Goal: Task Accomplishment & Management: Use online tool/utility

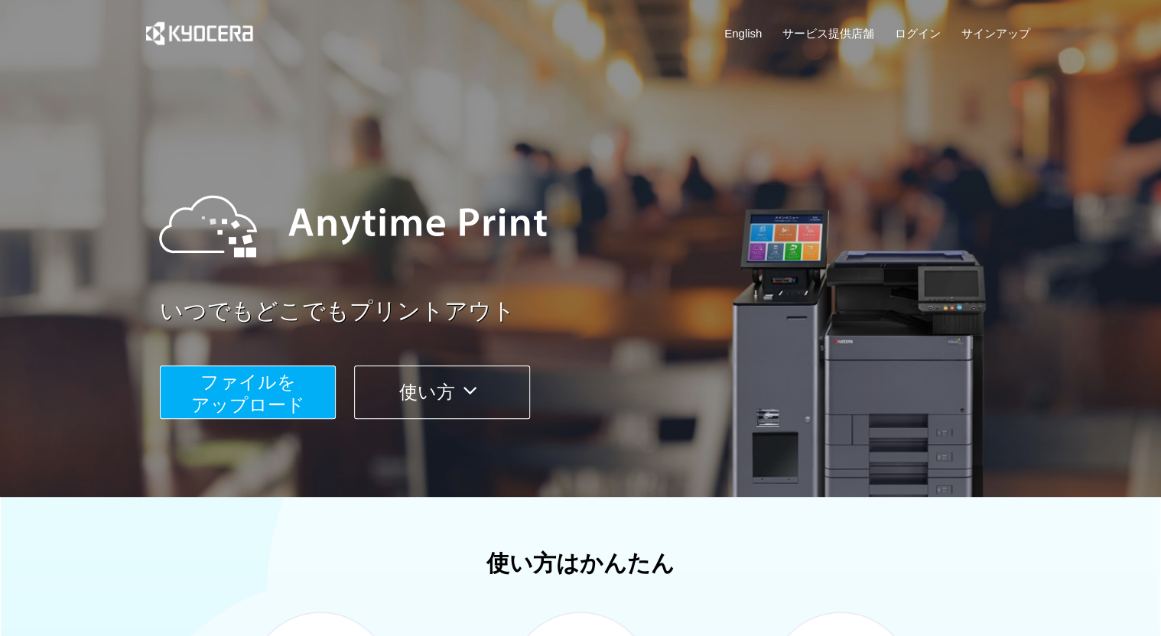
click at [280, 389] on span "ファイルを ​​アップロード" at bounding box center [248, 394] width 114 height 44
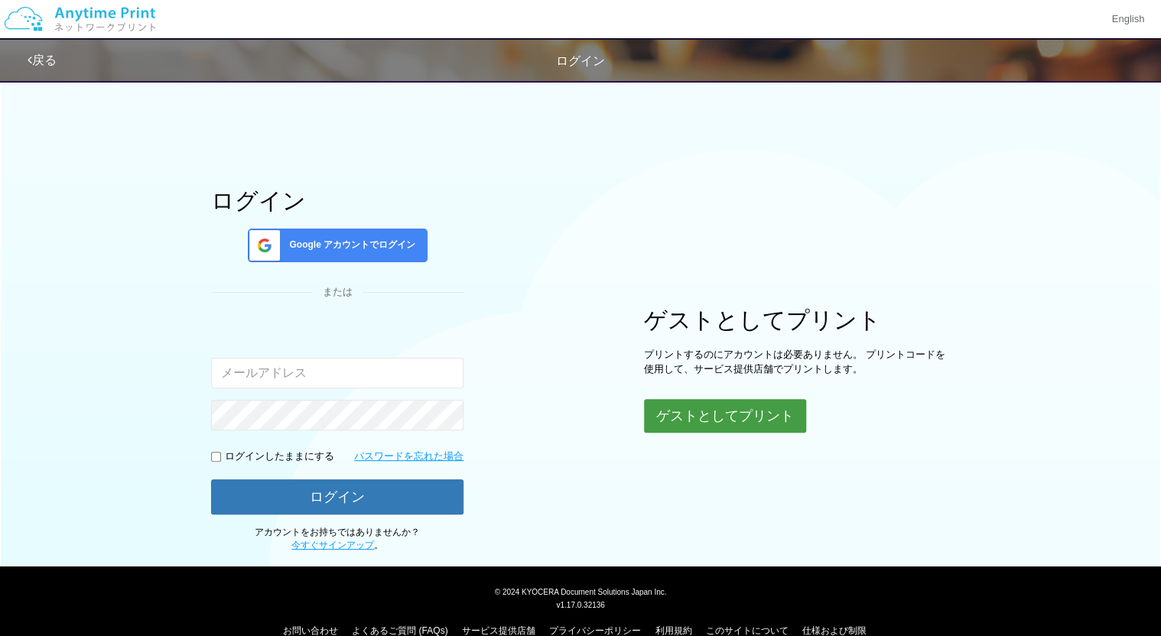
click at [741, 422] on button "ゲストとしてプリント" at bounding box center [725, 416] width 162 height 34
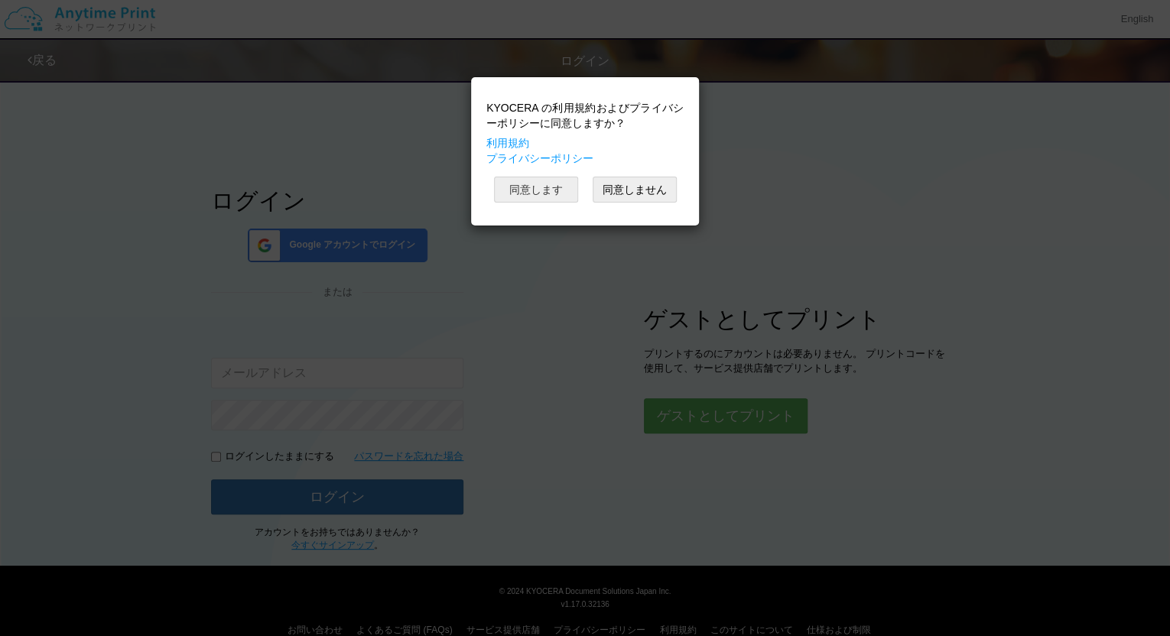
click at [540, 192] on button "同意します" at bounding box center [536, 190] width 84 height 26
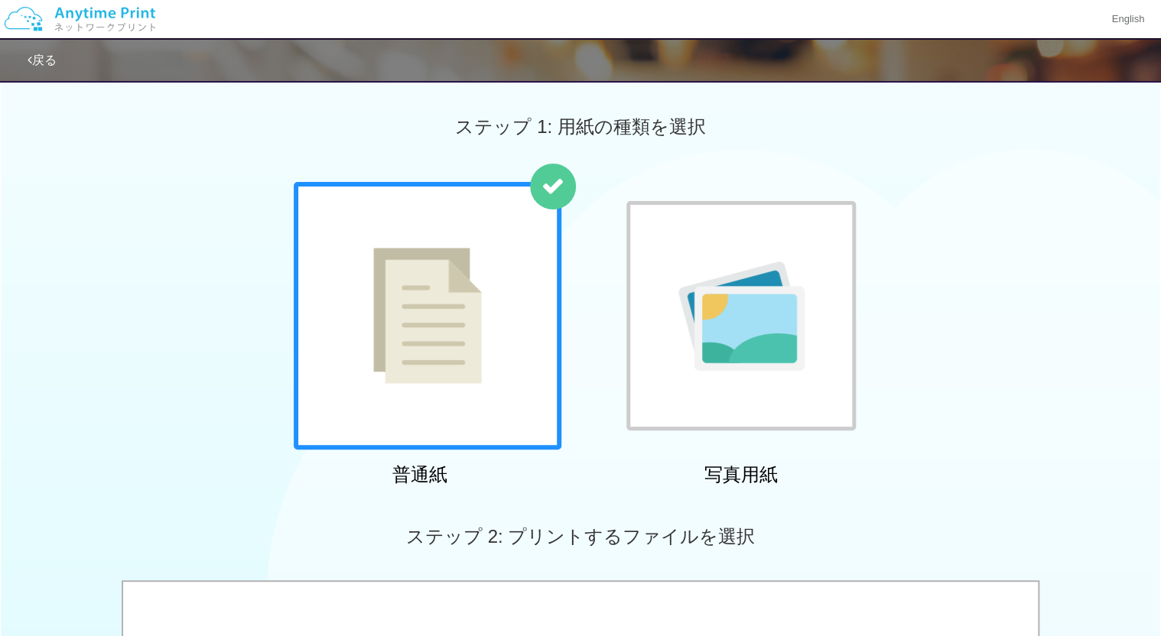
click at [407, 349] on img at bounding box center [427, 316] width 109 height 136
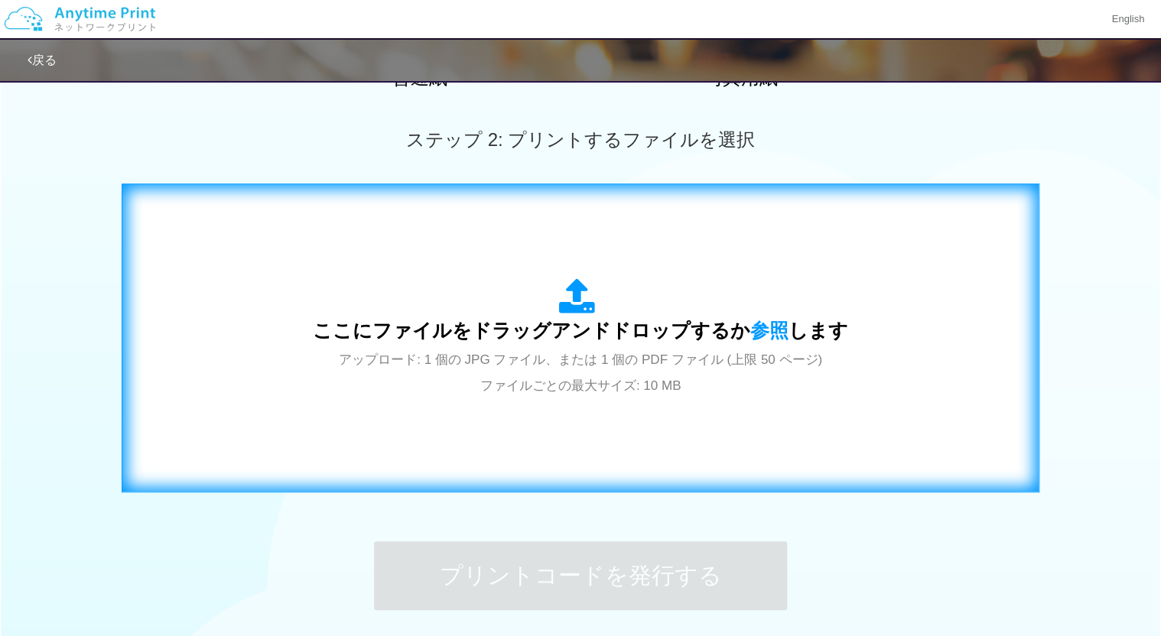
scroll to position [396, 0]
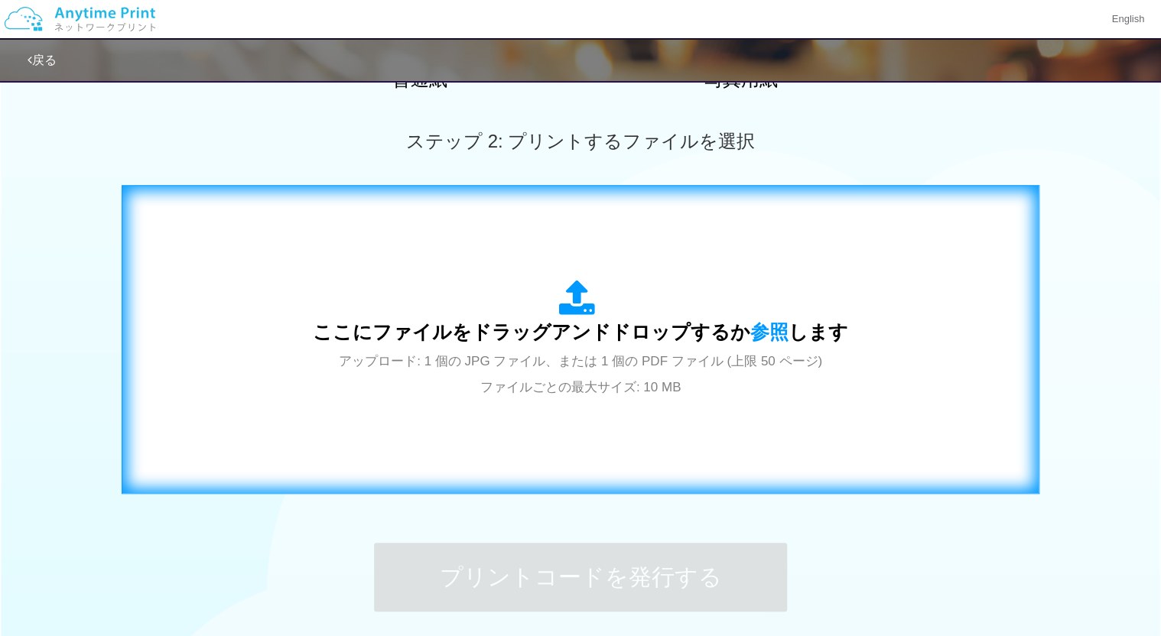
click at [815, 355] on span "アップロード: 1 個の JPG ファイル、または 1 個の PDF ファイル (上限 50 ページ) ファイルごとの最大サイズ: 10 MB" at bounding box center [580, 374] width 483 height 41
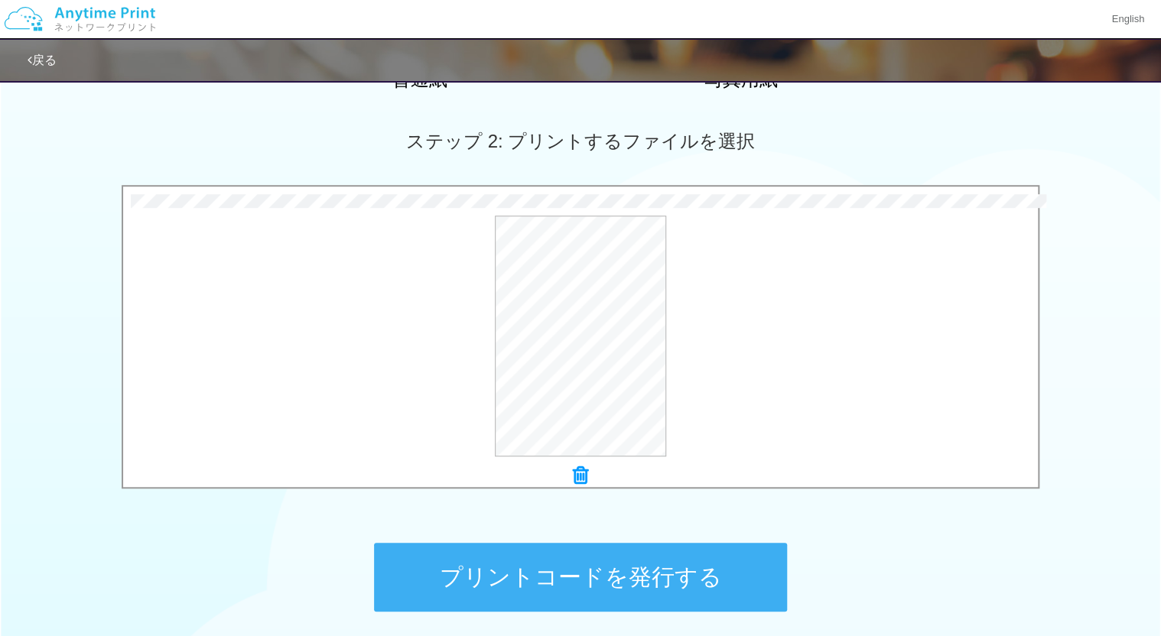
click at [463, 562] on button "プリントコードを発行する" at bounding box center [580, 577] width 413 height 69
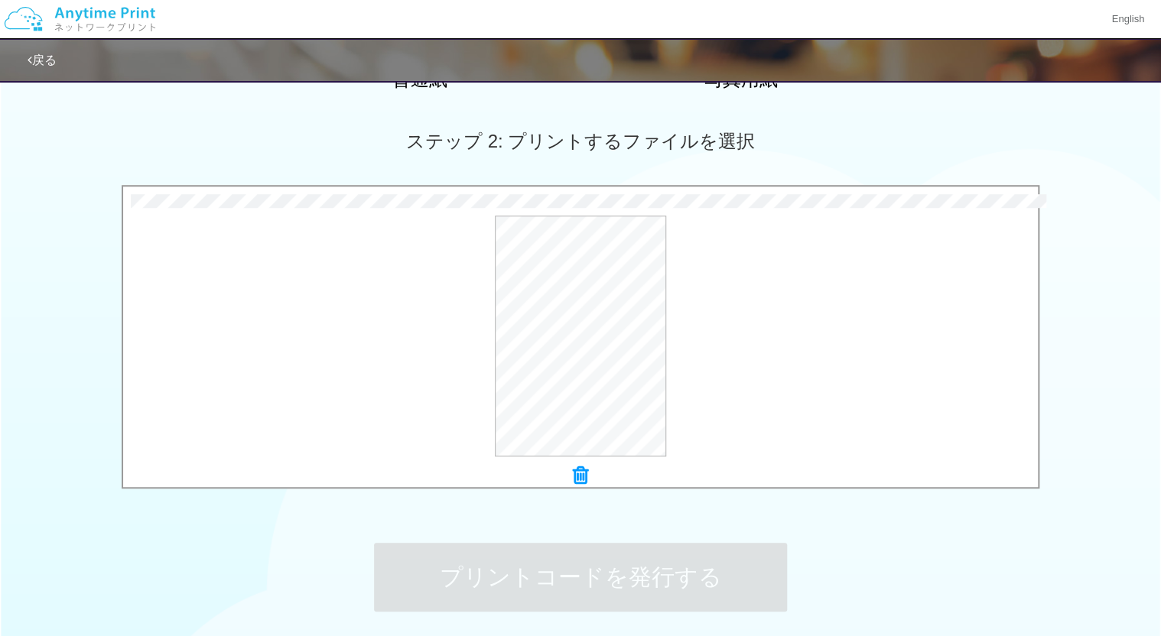
scroll to position [0, 0]
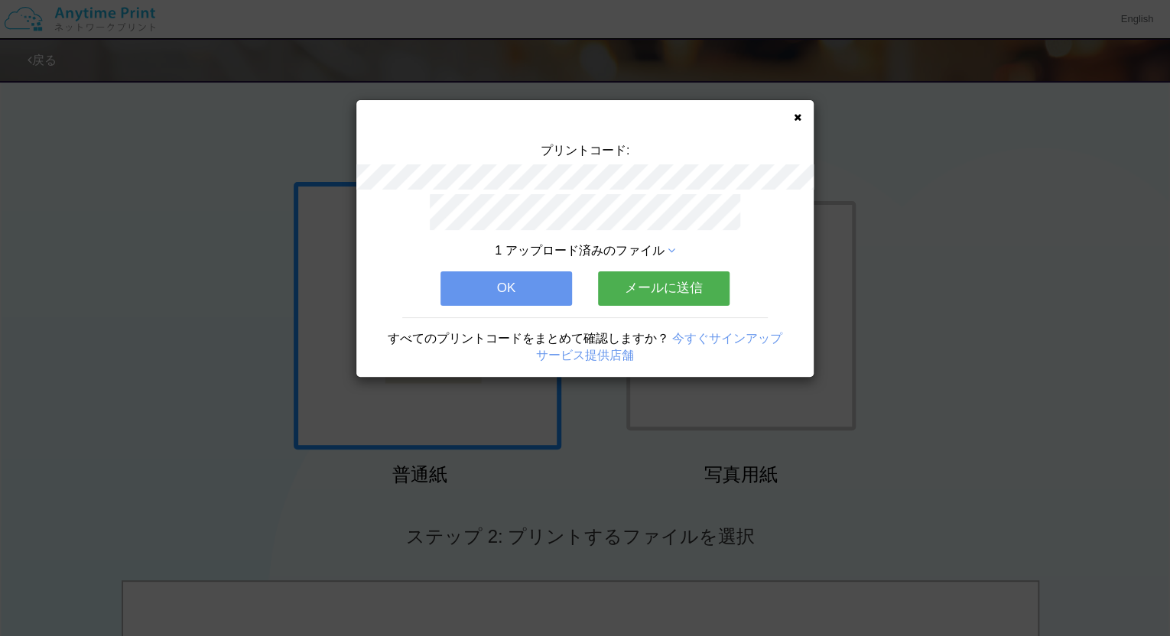
click at [666, 278] on button "メールに送信" at bounding box center [664, 289] width 132 height 34
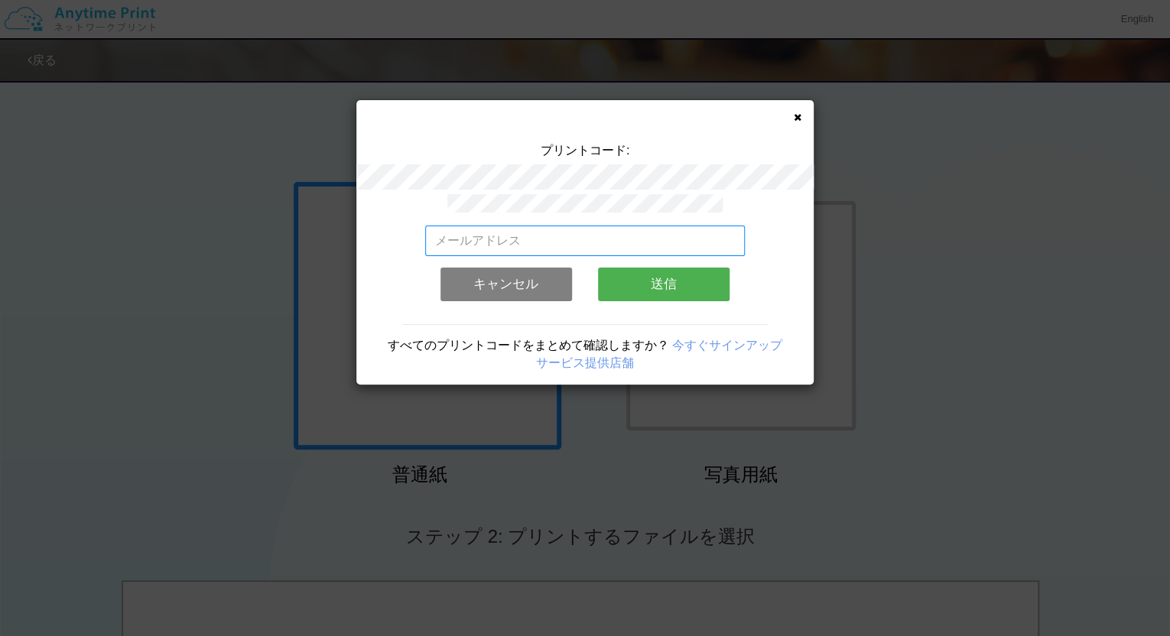
click at [640, 237] on input "email" at bounding box center [585, 241] width 321 height 31
type input "[EMAIL_ADDRESS][DOMAIN_NAME]"
click at [664, 282] on button "送信" at bounding box center [664, 285] width 132 height 34
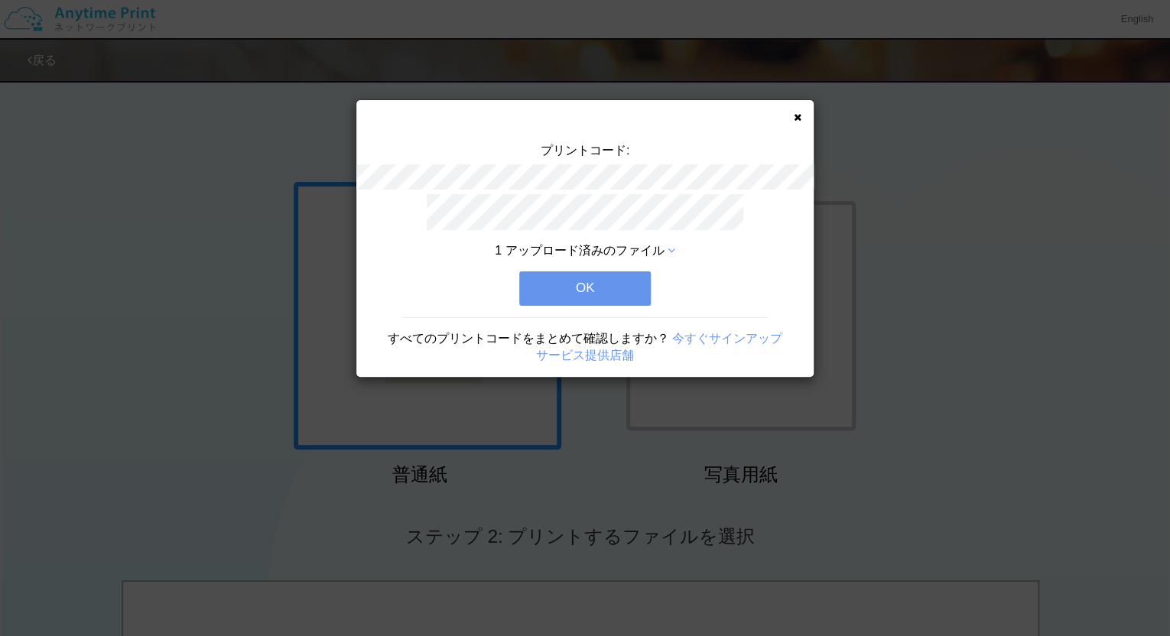
click at [606, 282] on button "OK" at bounding box center [585, 289] width 132 height 34
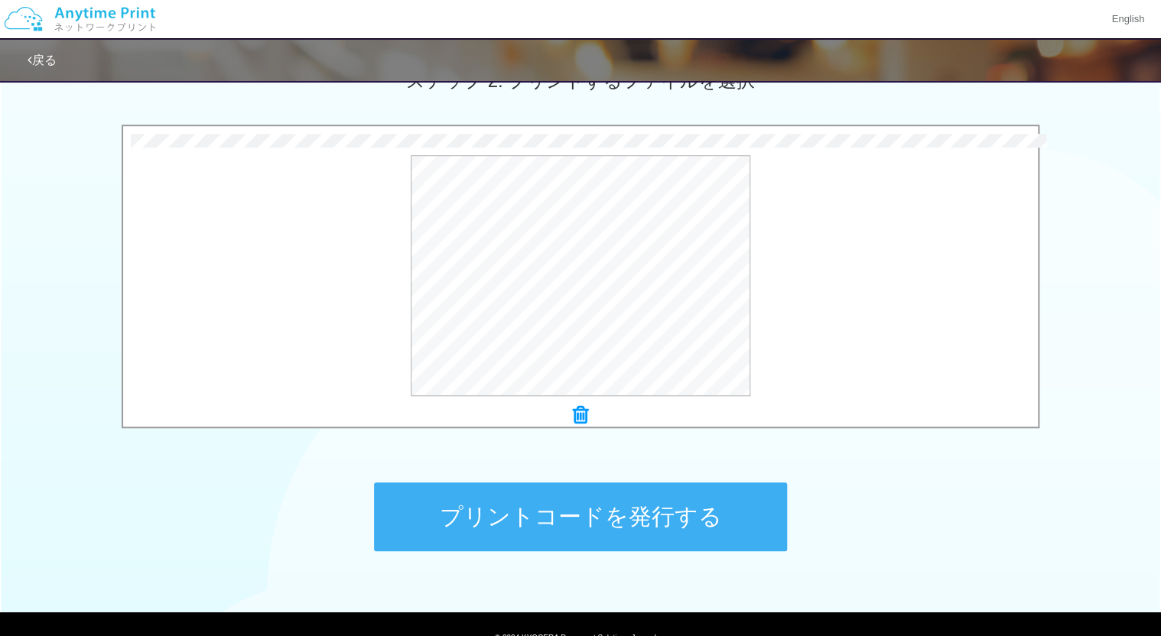
scroll to position [459, 0]
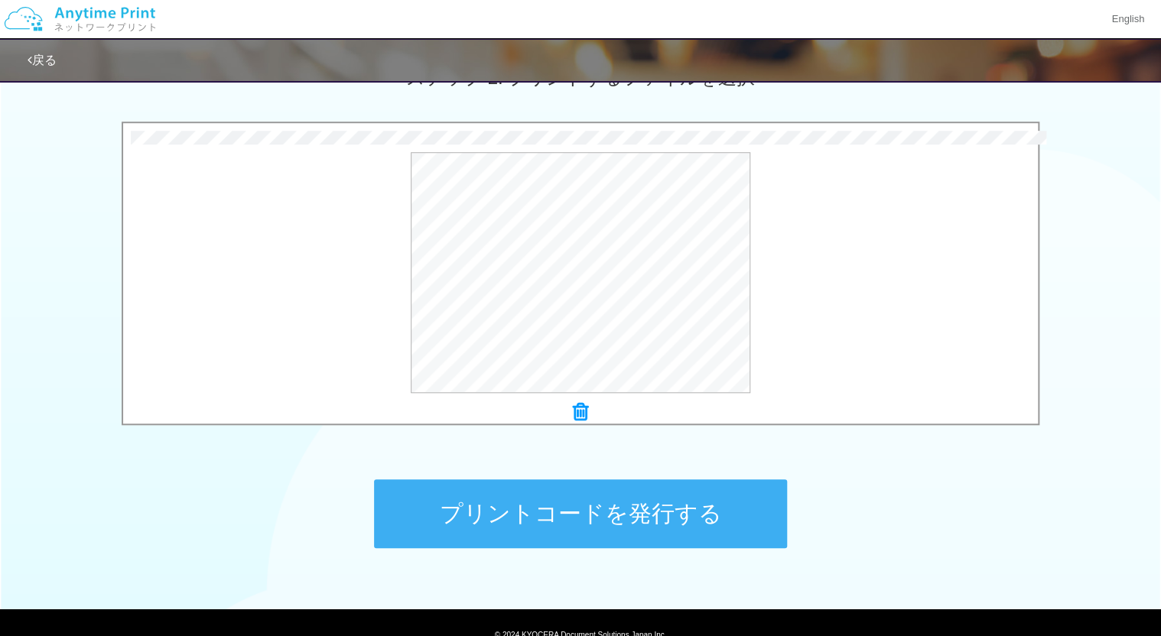
click at [655, 513] on button "プリントコードを発行する" at bounding box center [580, 514] width 413 height 69
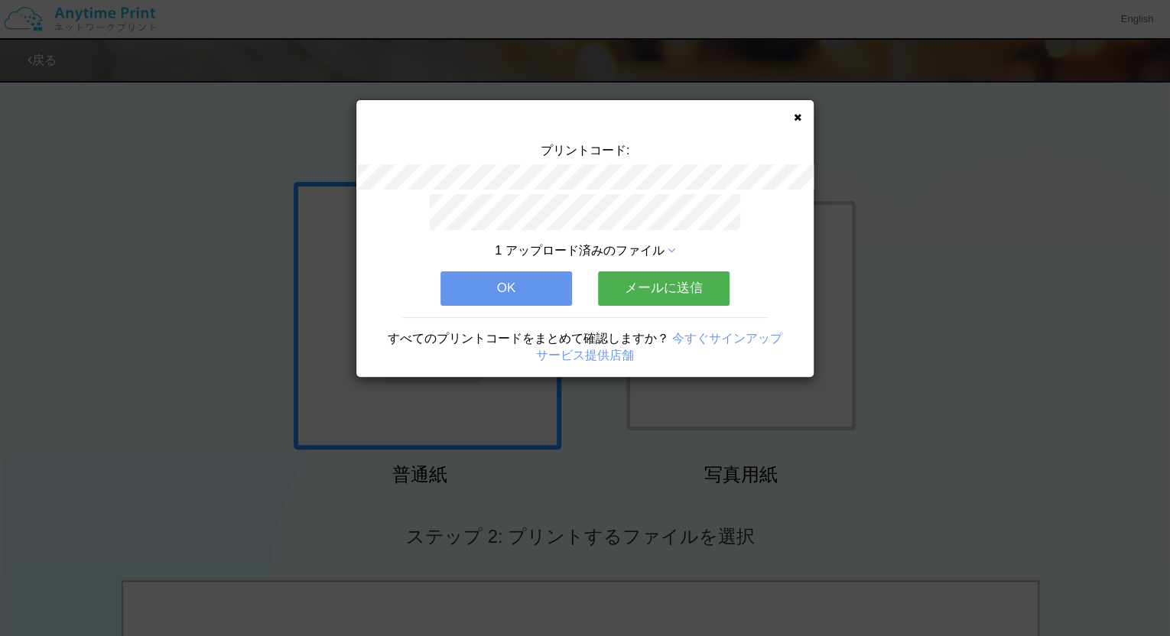
click at [649, 277] on button "メールに送信" at bounding box center [664, 289] width 132 height 34
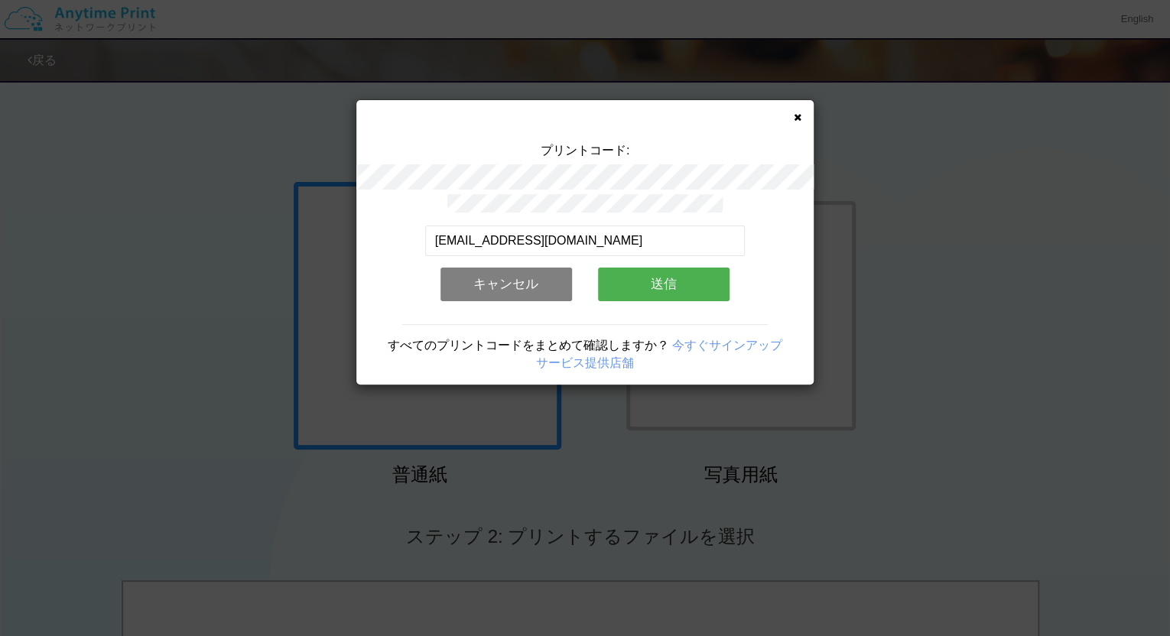
click at [616, 275] on button "送信" at bounding box center [664, 285] width 132 height 34
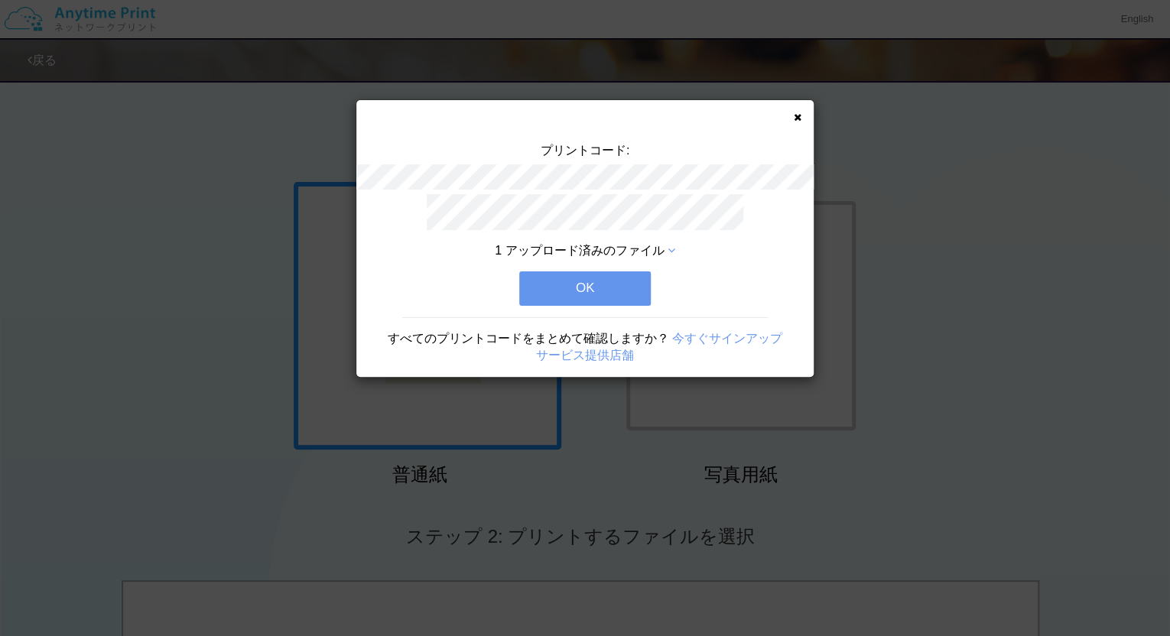
click at [614, 278] on button "OK" at bounding box center [585, 289] width 132 height 34
